Goal: Information Seeking & Learning: Find specific fact

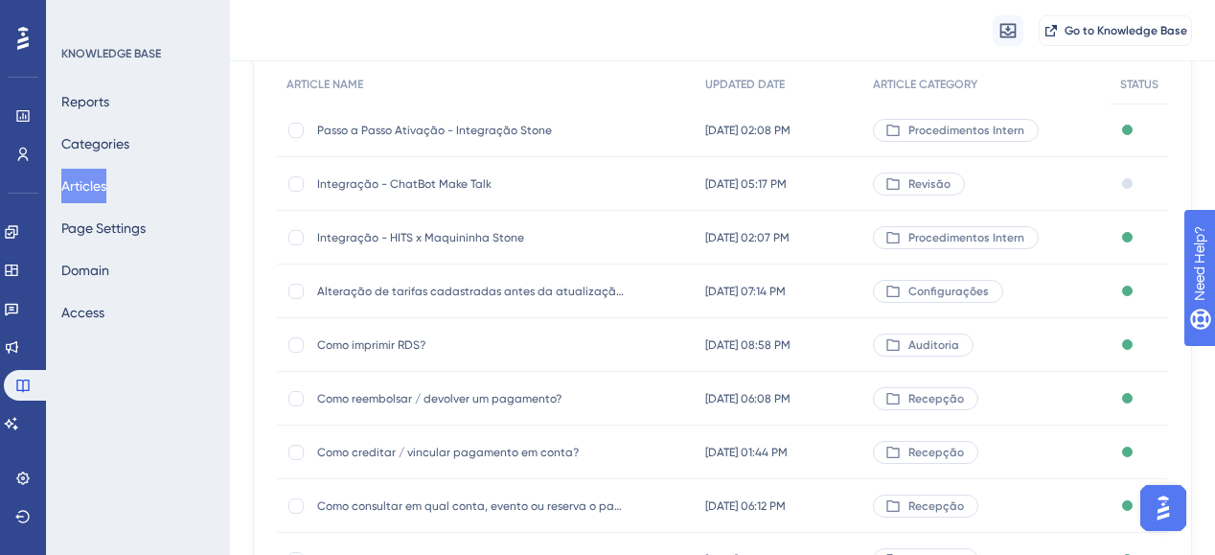
scroll to position [153, 0]
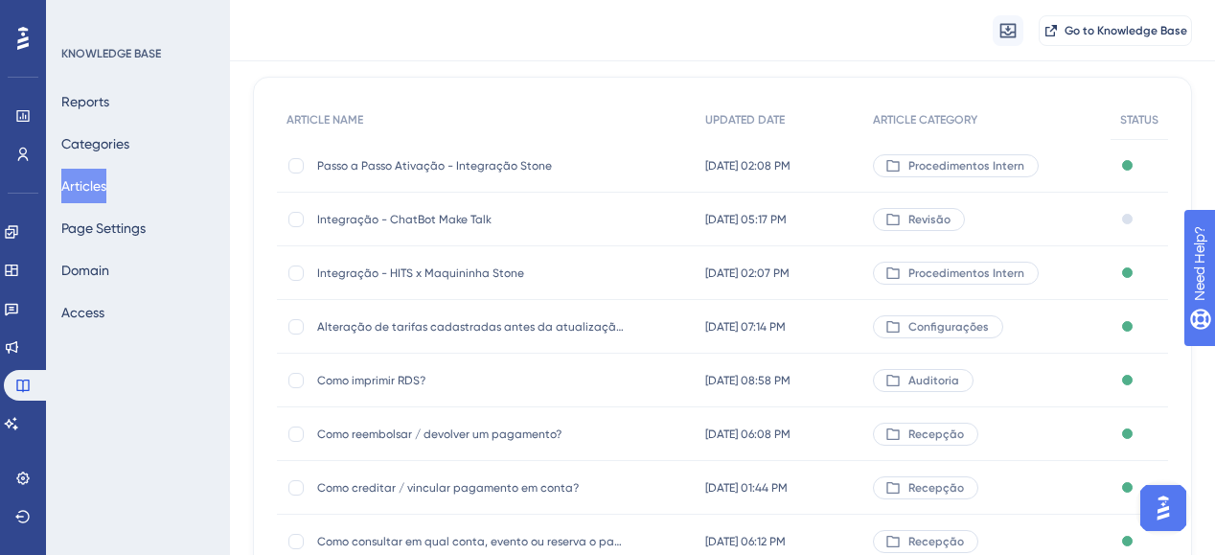
click at [433, 222] on span "Integração - ChatBot Make Talk" at bounding box center [470, 219] width 307 height 15
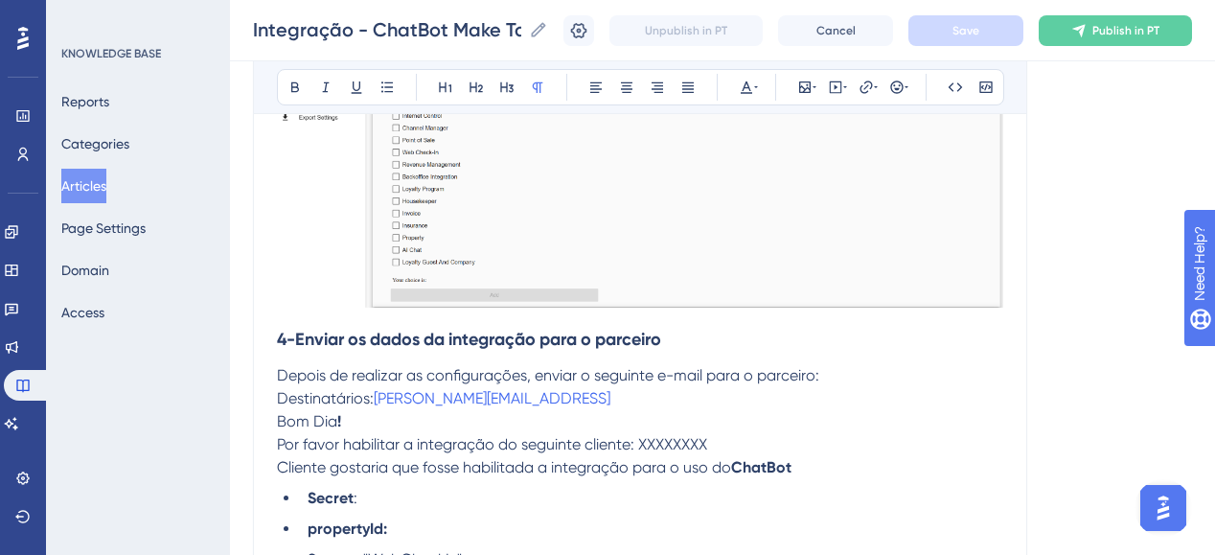
scroll to position [2146, 0]
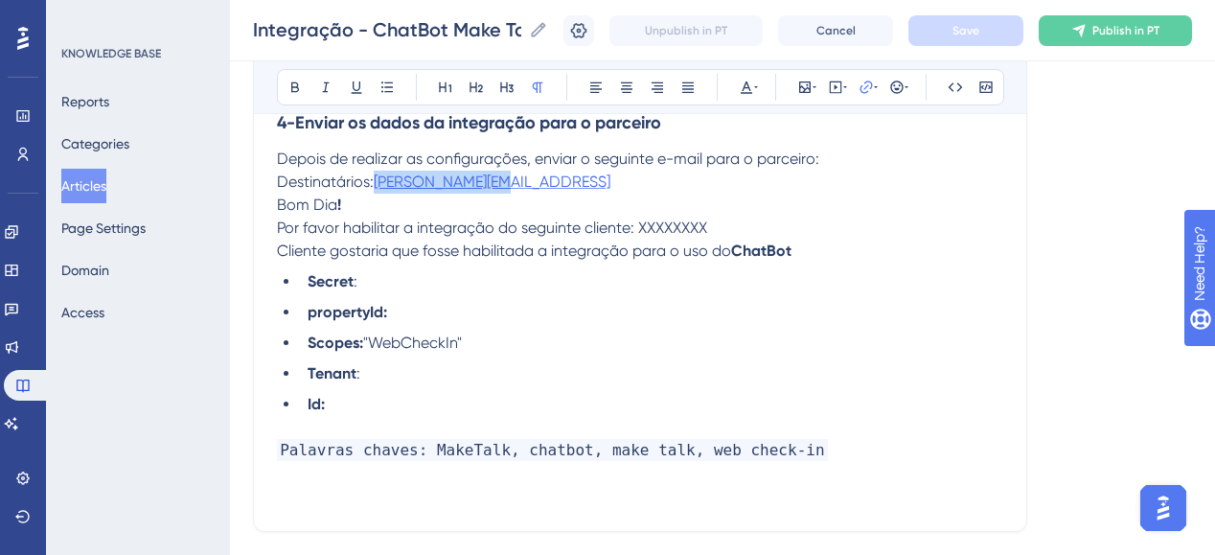
drag, startPoint x: 509, startPoint y: 165, endPoint x: 376, endPoint y: 164, distance: 132.2
click at [376, 170] on p "Destinatários: [PERSON_NAME][EMAIL_ADDRESS]" at bounding box center [640, 181] width 726 height 23
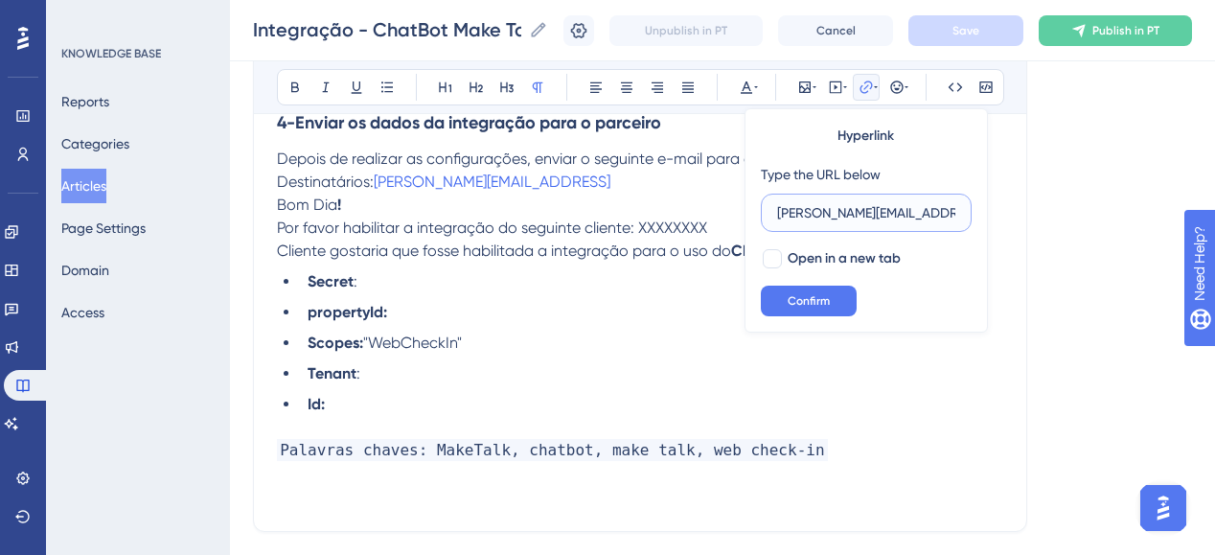
click at [828, 211] on input "[PERSON_NAME][EMAIL_ADDRESS]" at bounding box center [866, 212] width 178 height 21
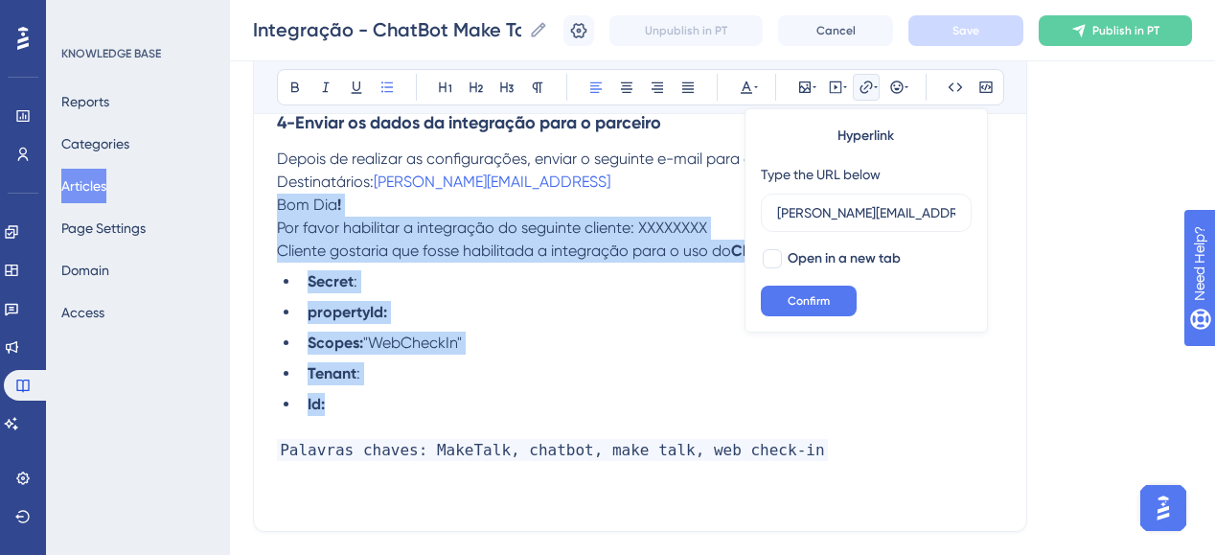
drag, startPoint x: 343, startPoint y: 391, endPoint x: 272, endPoint y: 193, distance: 210.6
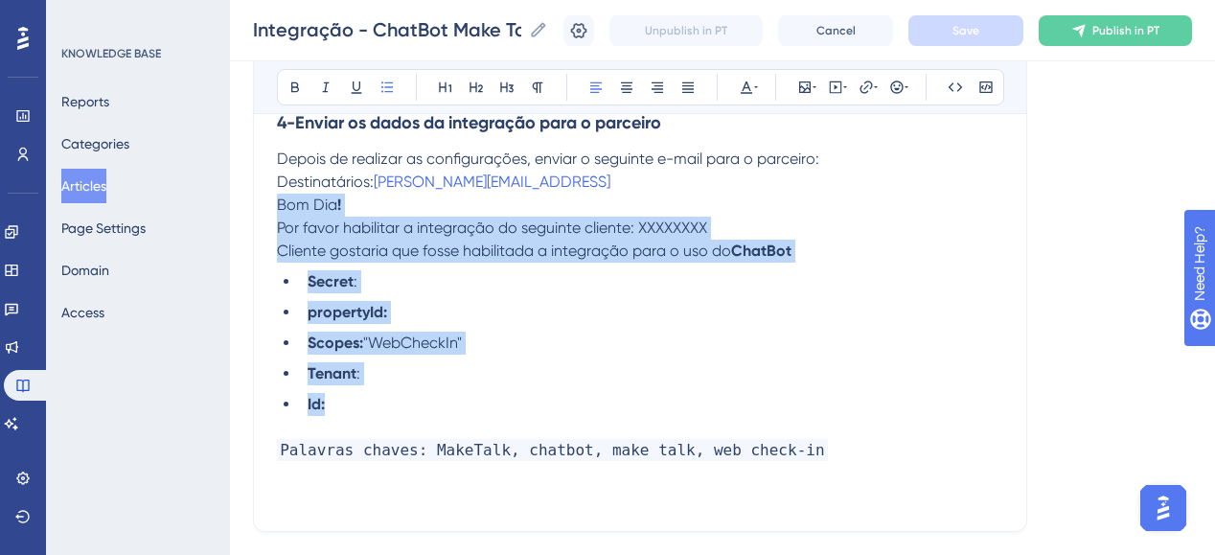
copy div "Bom Dia ! Por favor habilitar a integração do seguinte cliente: XXXXXXXX Client…"
